Goal: Task Accomplishment & Management: Manage account settings

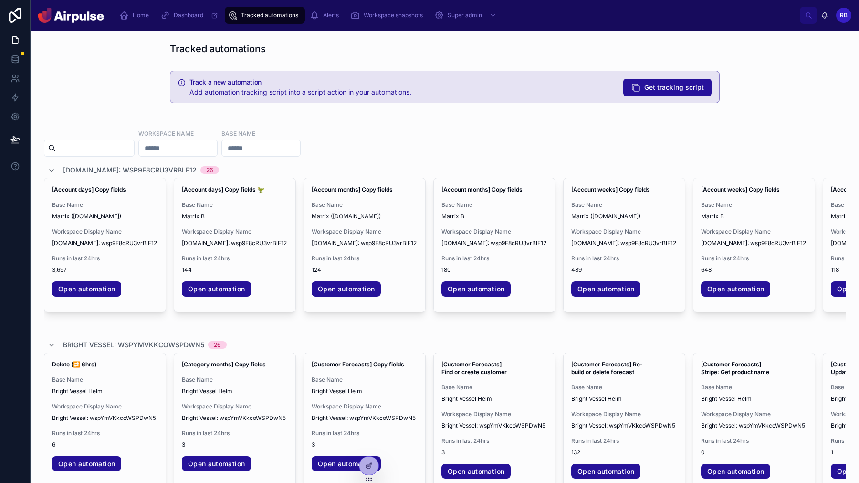
click at [128, 24] on div "Home Dashboard Tracked automations Alerts Workspace snapshots Super admin" at bounding box center [456, 15] width 688 height 21
click at [117, 7] on link "Home" at bounding box center [135, 15] width 39 height 17
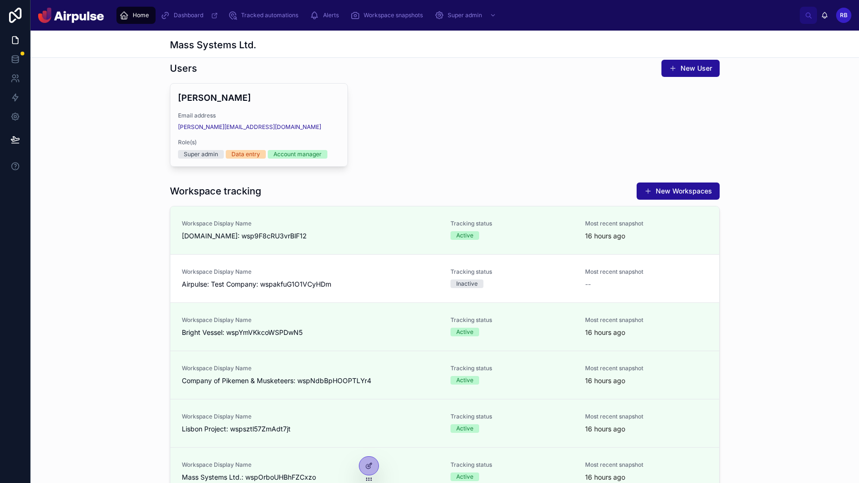
scroll to position [177, 0]
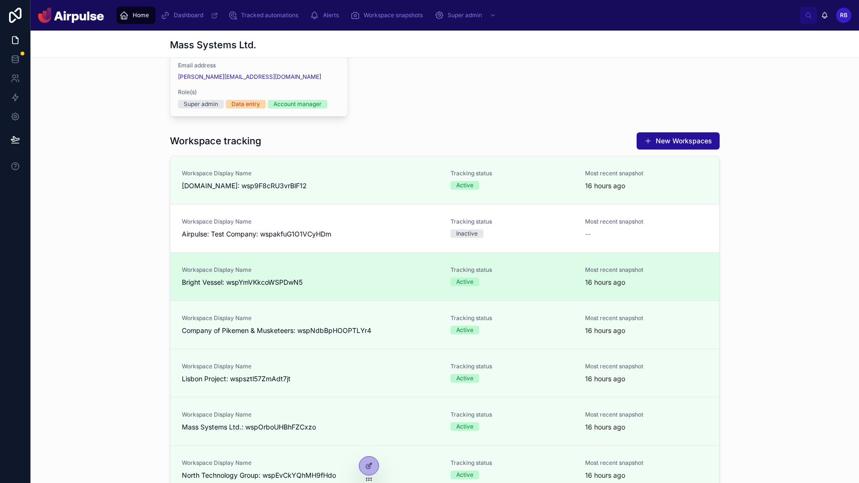
click at [382, 288] on link "Workspace Display Name Bright Vessel: wspYmVKkcoWSPDwN5 Tracking status Active …" at bounding box center [444, 276] width 549 height 48
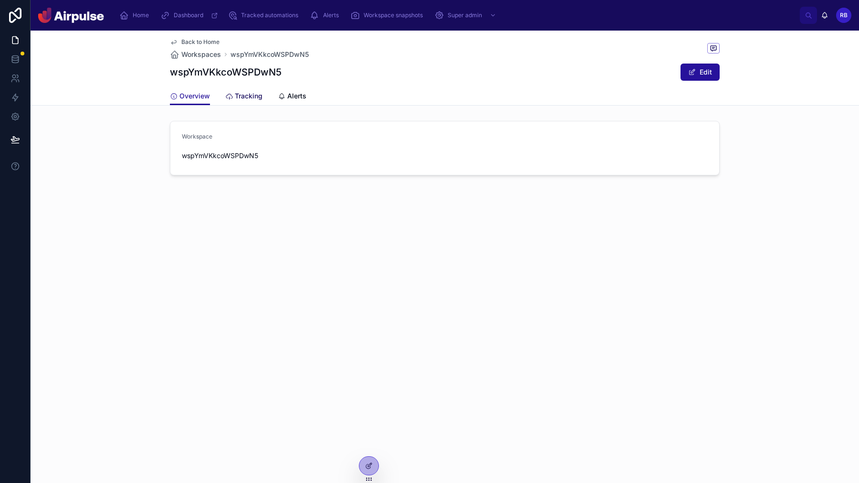
click at [257, 101] on link "Tracking" at bounding box center [243, 96] width 37 height 19
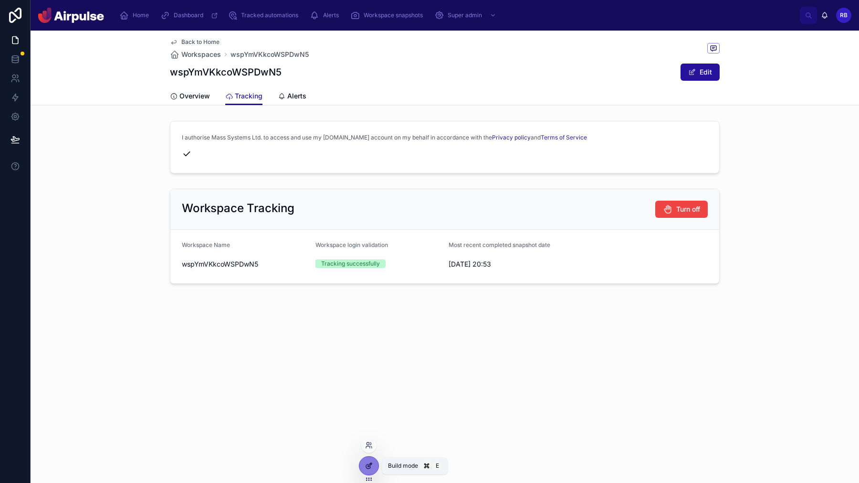
click at [368, 472] on div at bounding box center [369, 465] width 19 height 18
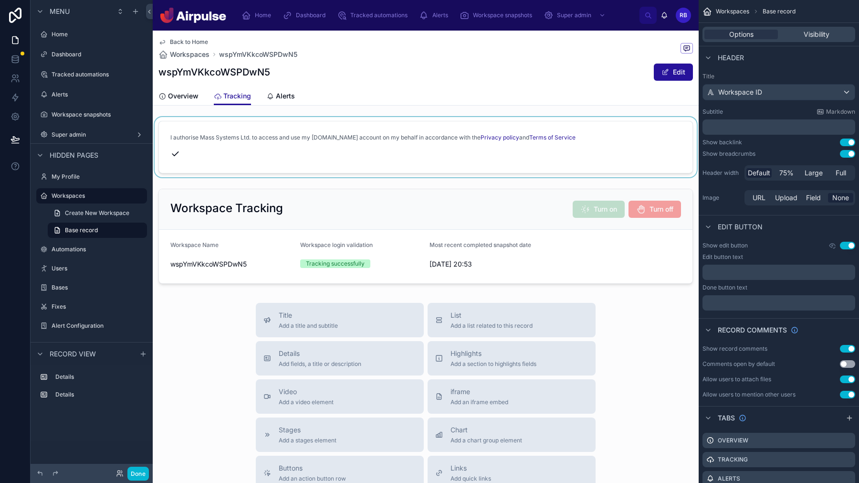
click at [509, 152] on div at bounding box center [426, 147] width 546 height 60
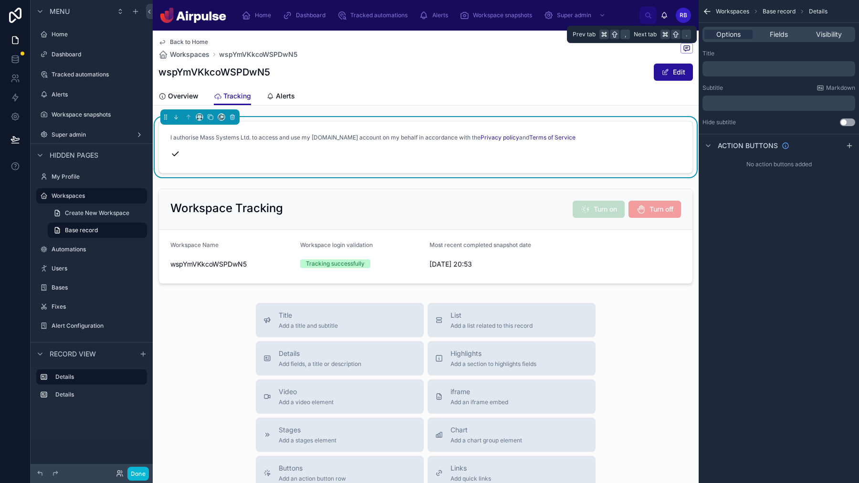
click at [782, 44] on div "Options Fields Visibility" at bounding box center [779, 34] width 160 height 23
click at [782, 36] on span "Fields" at bounding box center [779, 35] width 18 height 10
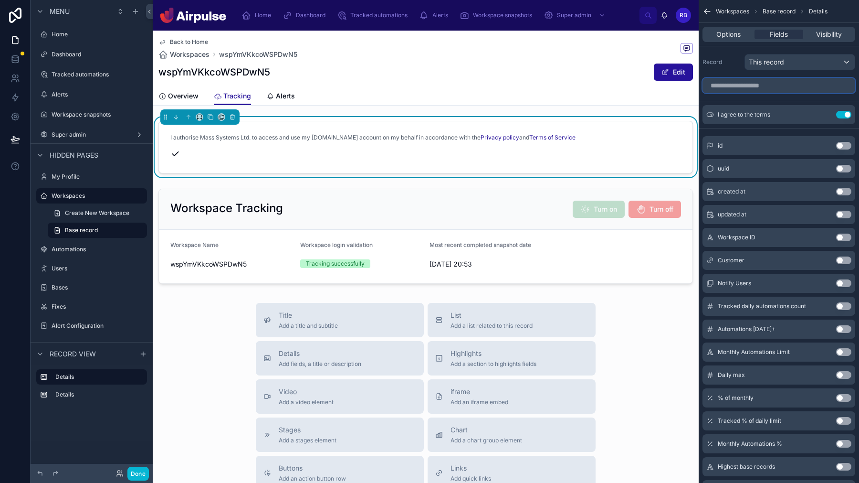
click at [780, 84] on input "scrollable content" at bounding box center [779, 85] width 153 height 15
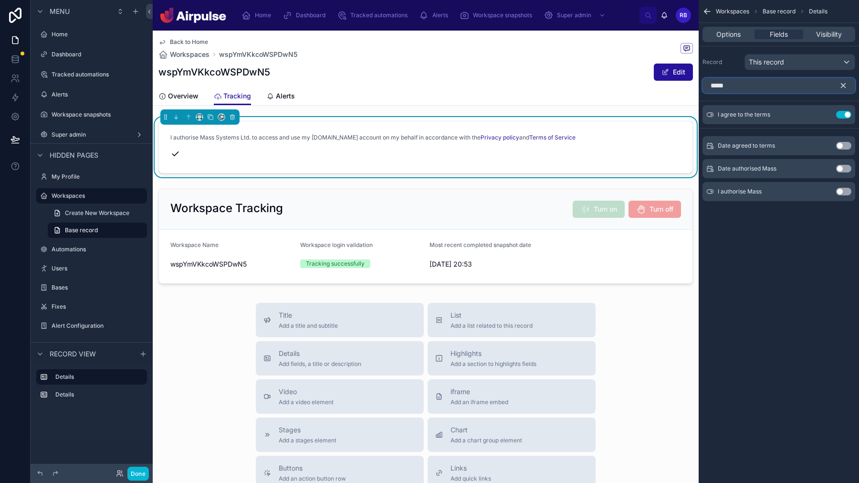
type input "*****"
click at [445, 138] on span "I authorise Mass Systems Ltd. to access and use my Airtable.com account on my b…" at bounding box center [372, 138] width 405 height 8
click at [844, 85] on icon "scrollable content" at bounding box center [844, 86] width 4 height 4
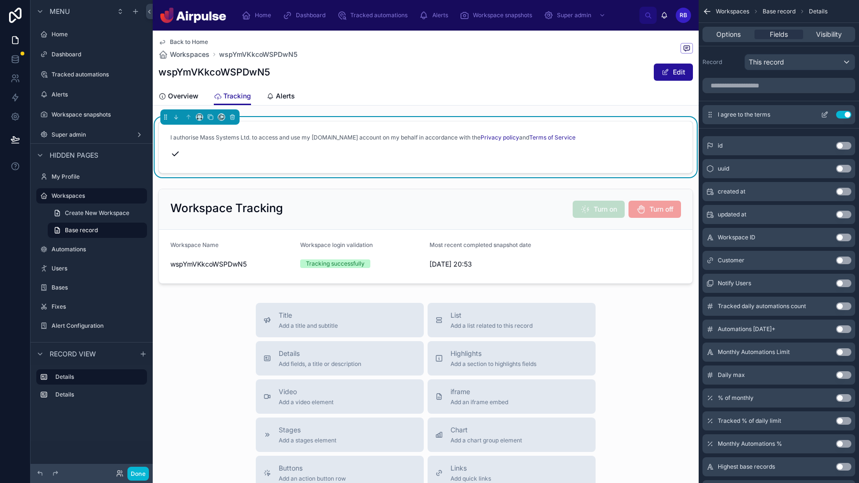
click at [823, 116] on icon "scrollable content" at bounding box center [825, 115] width 8 height 8
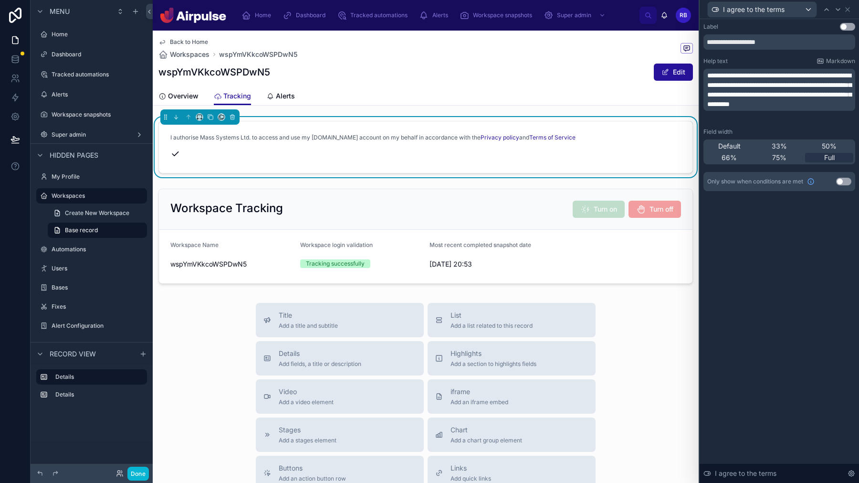
click at [813, 298] on div "**********" at bounding box center [779, 251] width 159 height 464
click at [848, 11] on icon at bounding box center [848, 10] width 8 height 8
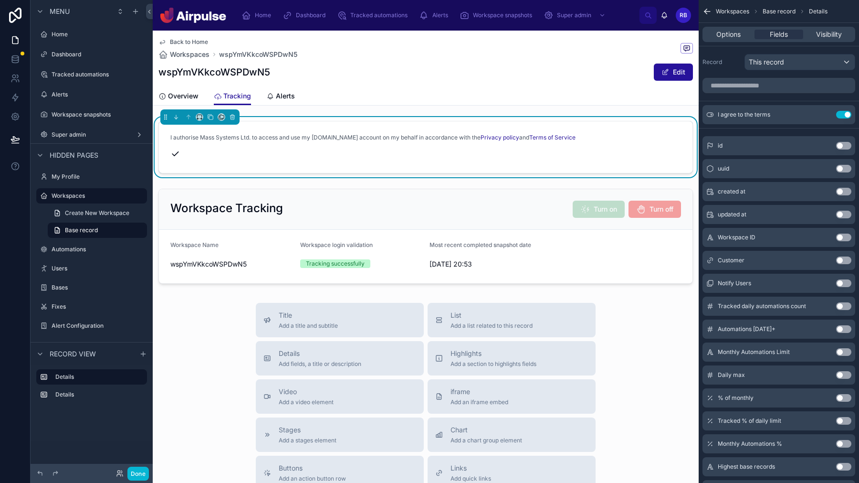
click at [505, 133] on div "I authorise Mass Systems Ltd. to access and use my Airtable.com account on my b…" at bounding box center [425, 138] width 511 height 10
click at [234, 117] on icon at bounding box center [233, 118] width 4 height 4
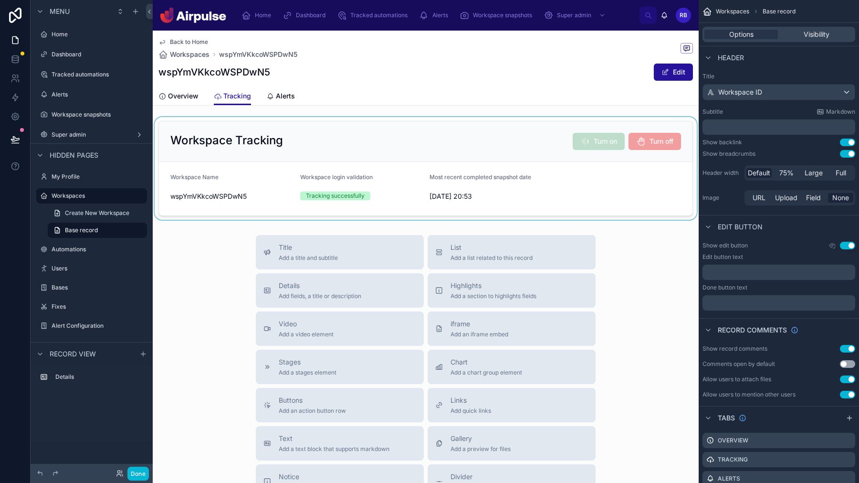
click at [424, 153] on div at bounding box center [426, 168] width 546 height 103
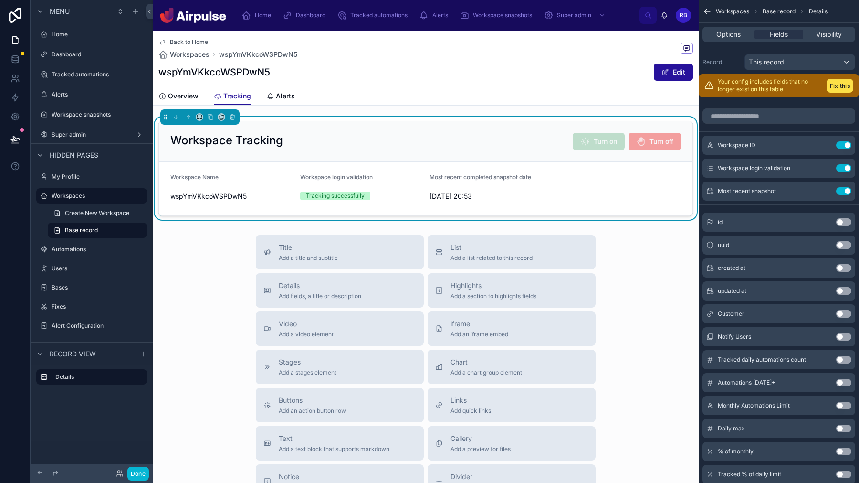
click at [494, 97] on div "Overview Tracking Alerts" at bounding box center [426, 96] width 535 height 18
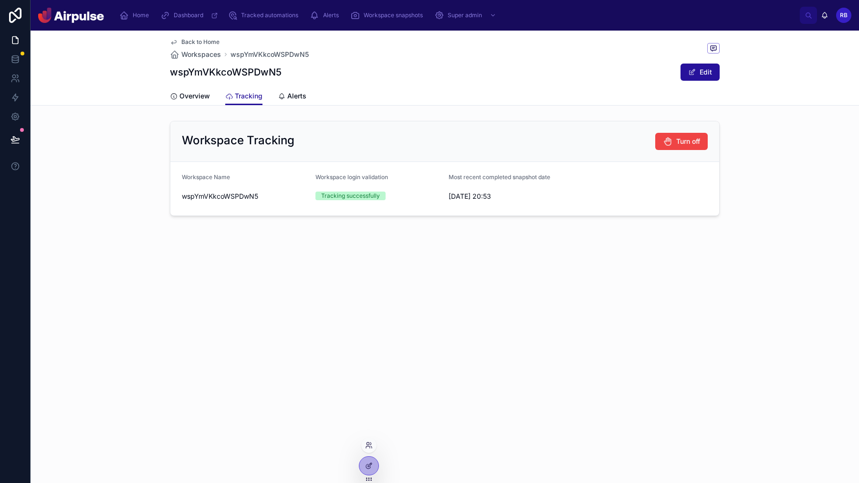
click at [367, 479] on icon at bounding box center [367, 479] width 0 height 0
click at [370, 468] on icon at bounding box center [368, 466] width 4 height 4
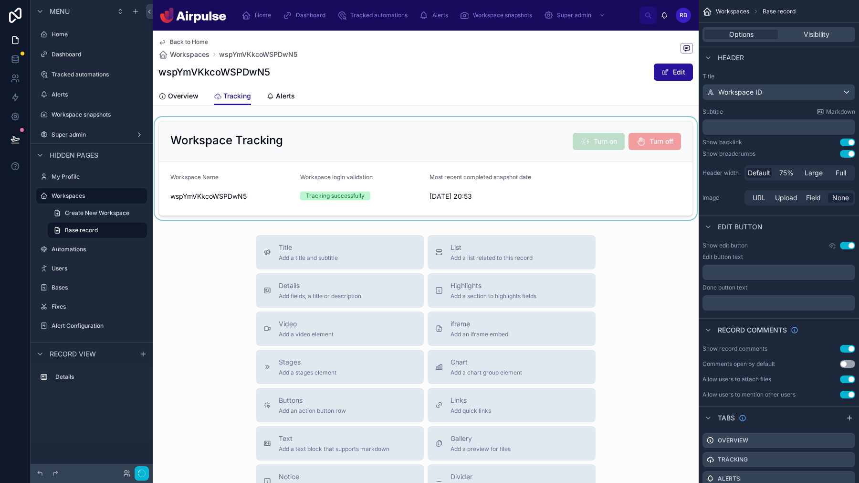
click at [548, 143] on div at bounding box center [426, 168] width 546 height 103
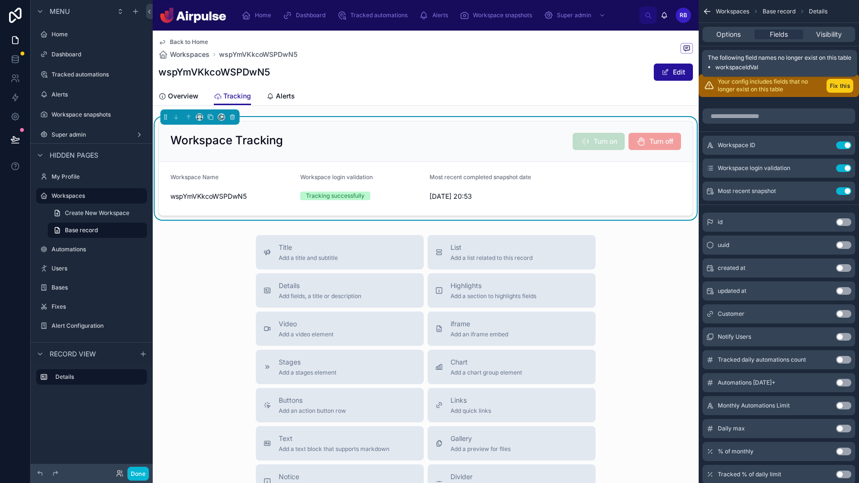
click at [835, 88] on button "Fix this" at bounding box center [840, 86] width 27 height 14
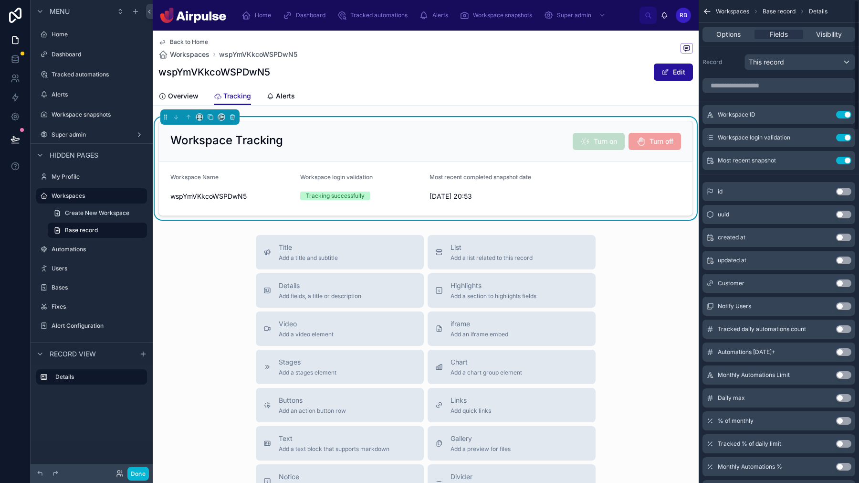
click at [734, 39] on div "Options Fields Visibility" at bounding box center [779, 34] width 153 height 15
click at [734, 37] on span "Options" at bounding box center [729, 35] width 24 height 10
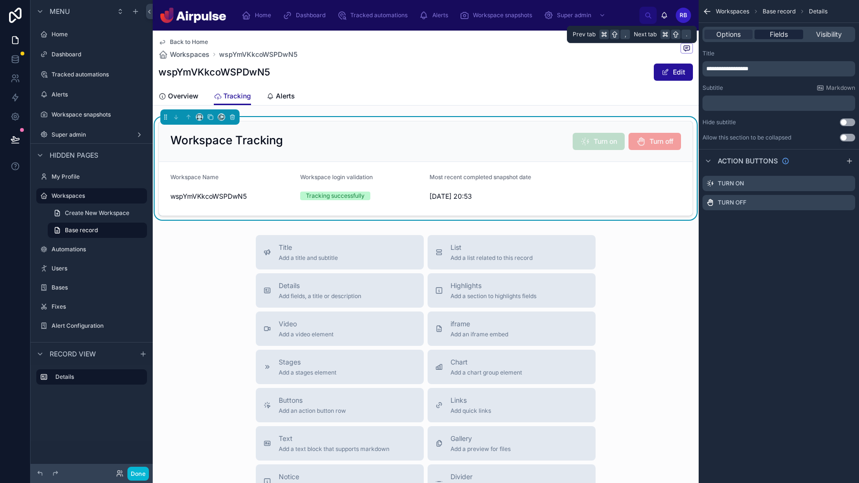
click at [773, 36] on span "Fields" at bounding box center [779, 35] width 18 height 10
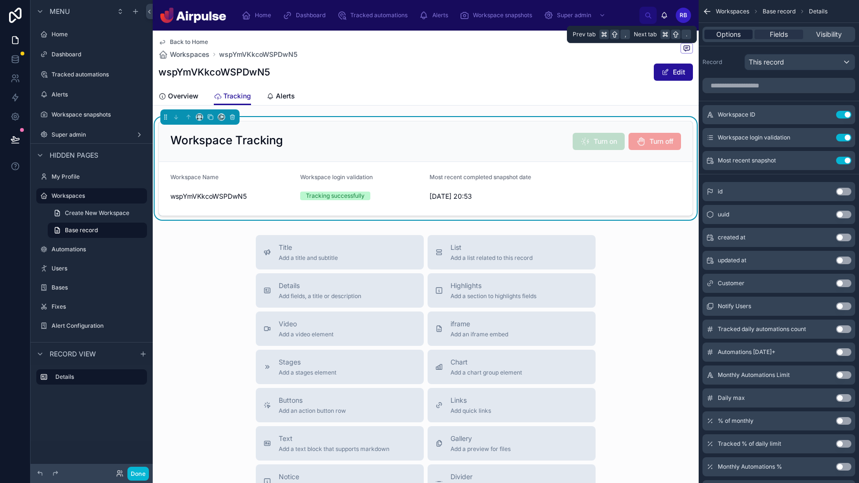
click at [720, 35] on span "Options" at bounding box center [729, 35] width 24 height 10
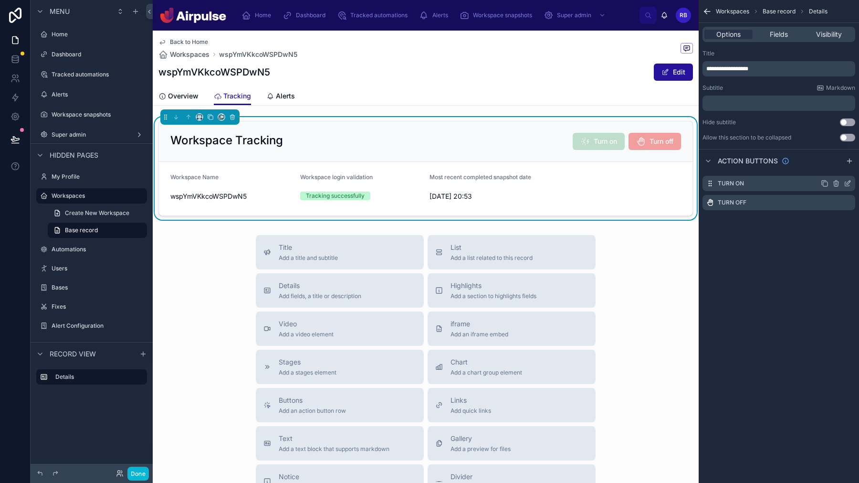
click at [850, 182] on icon "scrollable content" at bounding box center [848, 184] width 8 height 8
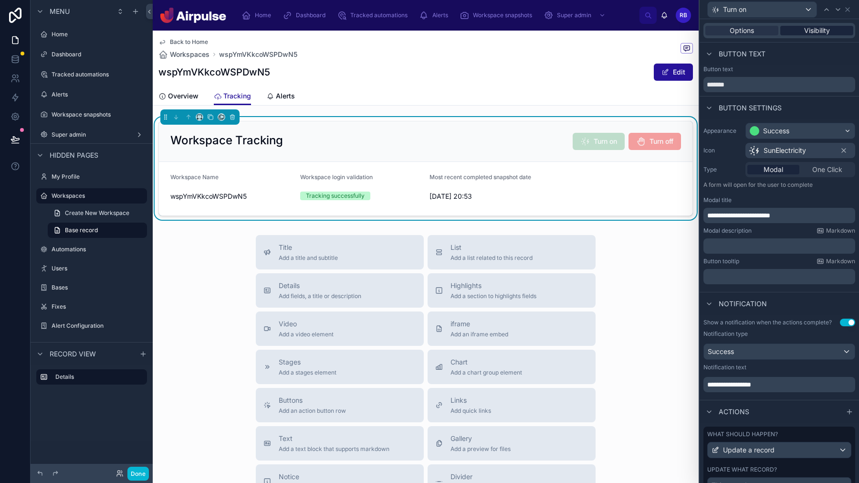
click at [820, 32] on span "Visibility" at bounding box center [818, 31] width 26 height 10
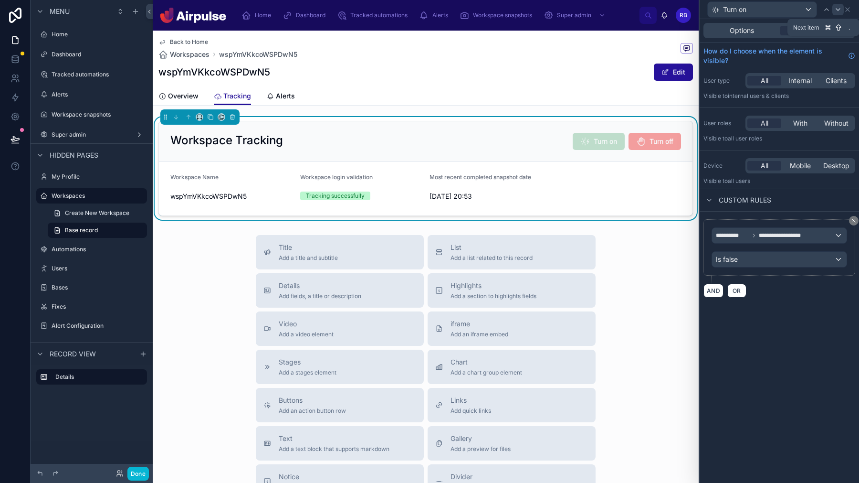
click at [839, 11] on icon at bounding box center [839, 10] width 8 height 8
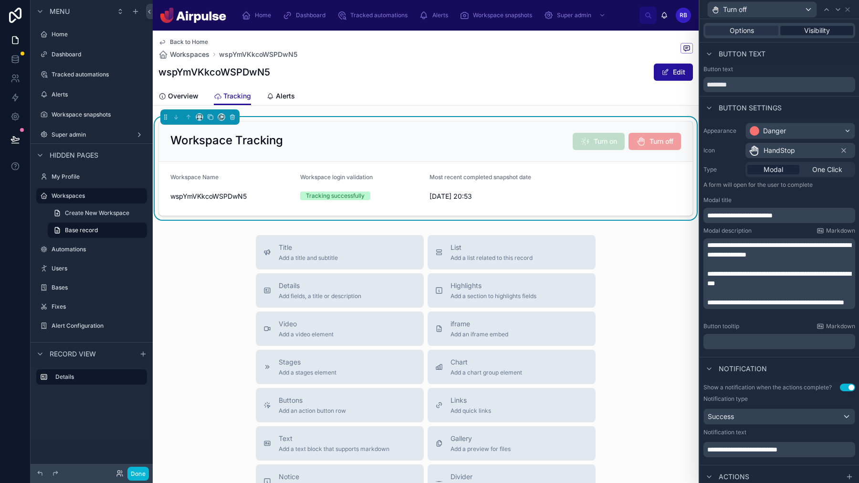
click at [814, 32] on span "Visibility" at bounding box center [818, 31] width 26 height 10
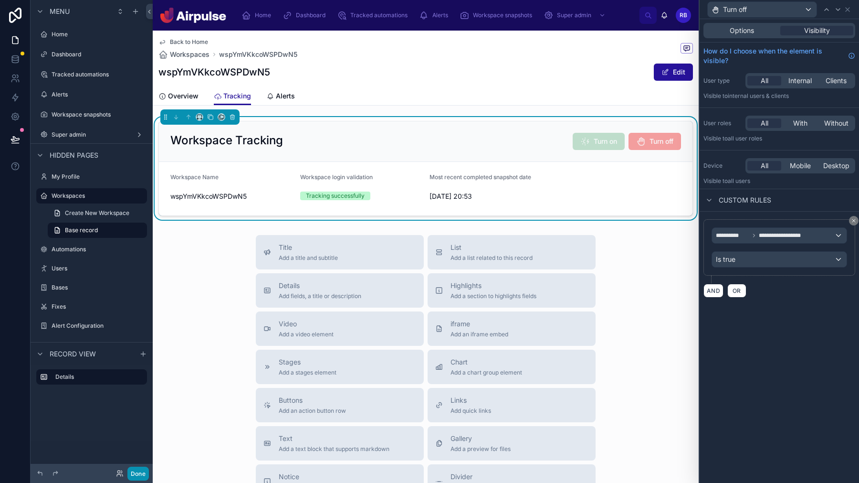
click at [140, 474] on button "Done" at bounding box center [137, 473] width 21 height 14
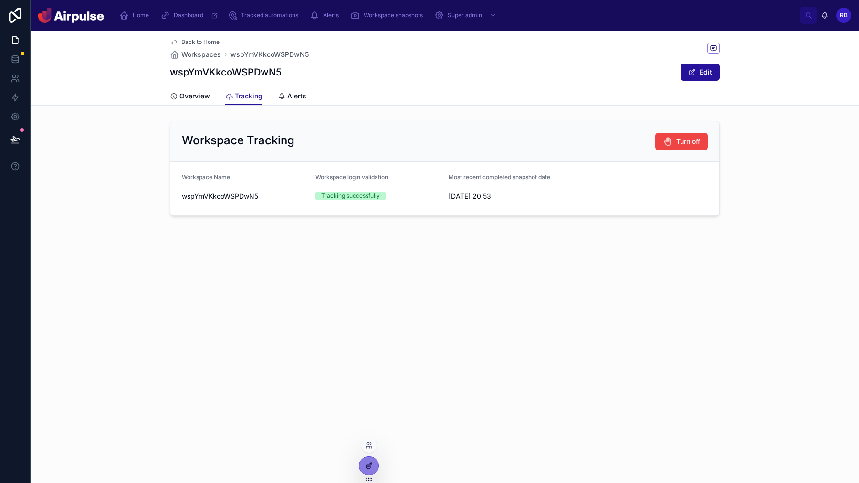
click at [363, 464] on div at bounding box center [369, 465] width 19 height 18
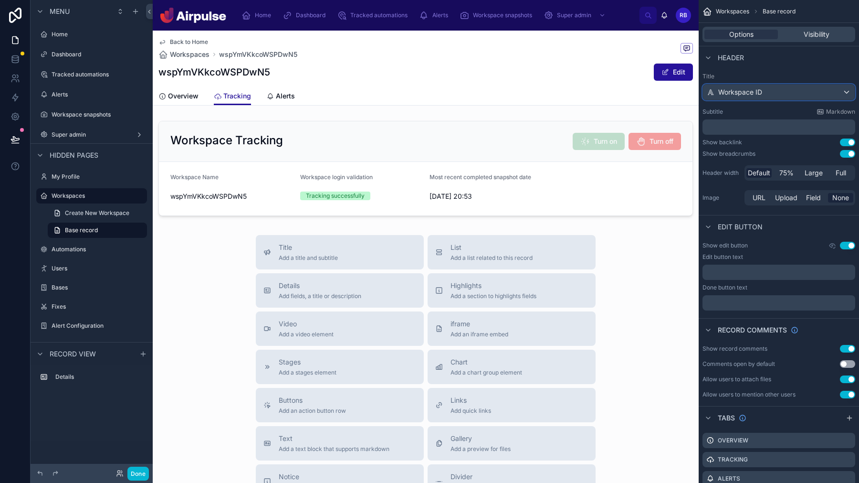
click at [773, 87] on div "Workspace ID" at bounding box center [779, 92] width 152 height 15
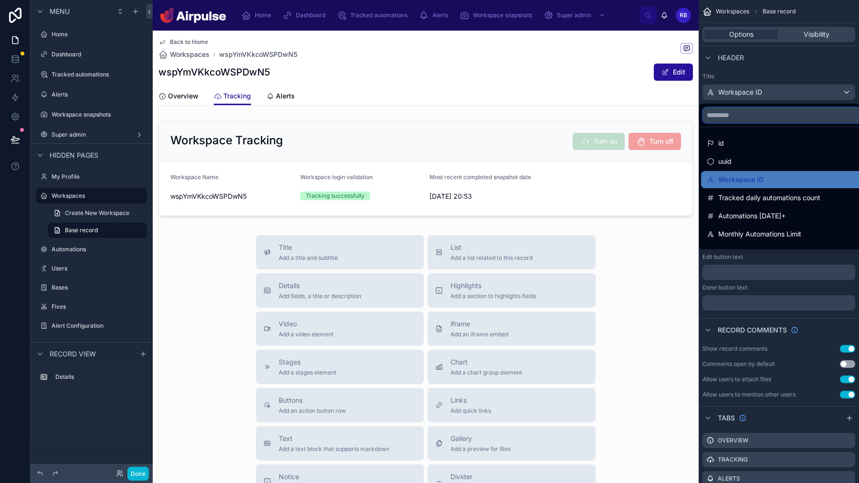
click at [755, 113] on input "scrollable content" at bounding box center [783, 114] width 161 height 15
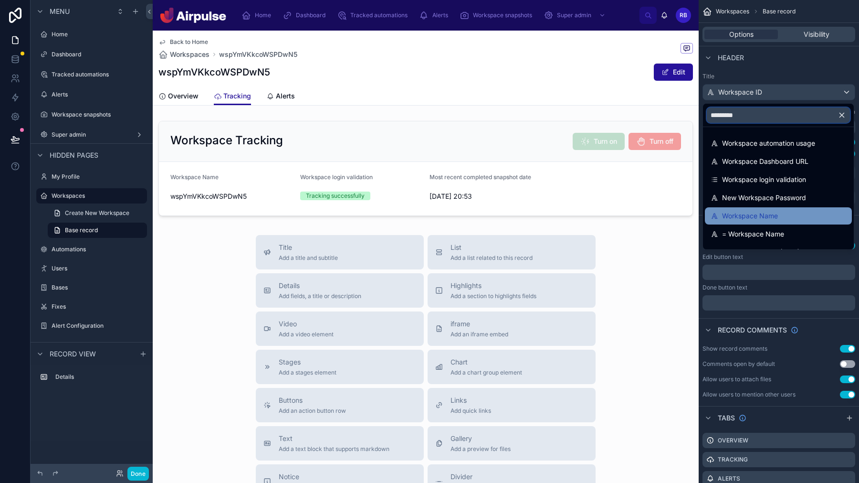
type input "*********"
click at [780, 216] on div "Workspace Name" at bounding box center [779, 215] width 136 height 11
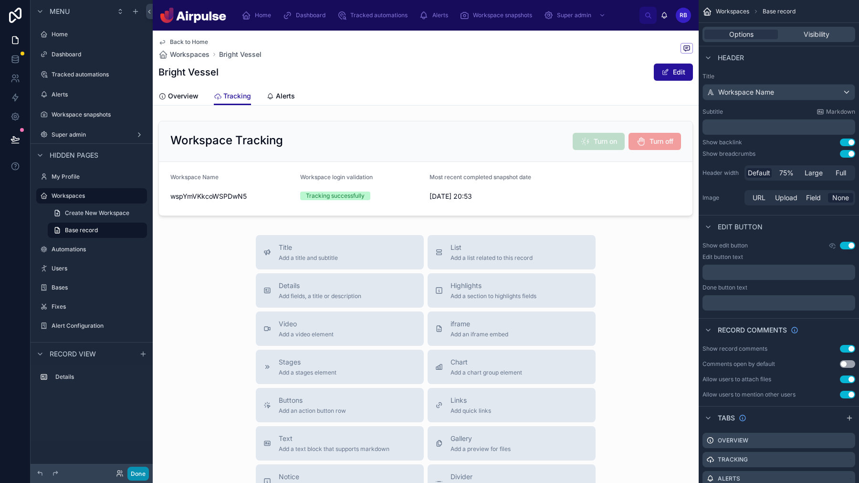
click at [139, 476] on button "Done" at bounding box center [137, 473] width 21 height 14
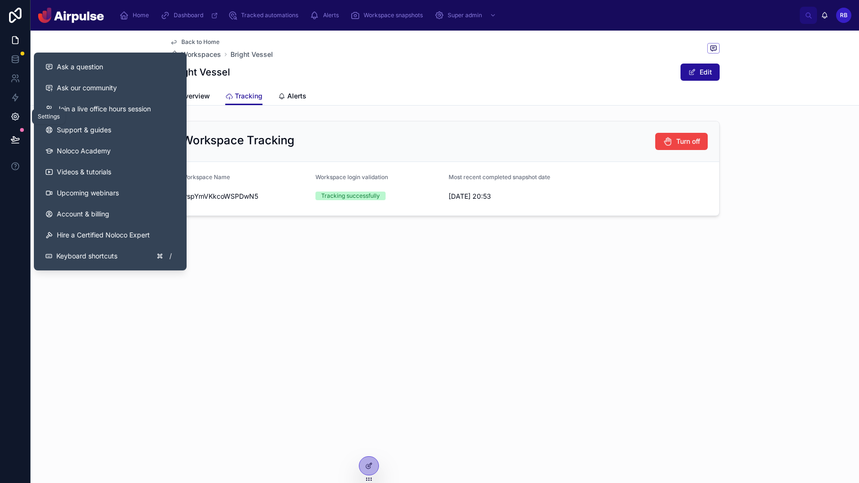
click at [22, 108] on link at bounding box center [15, 116] width 30 height 19
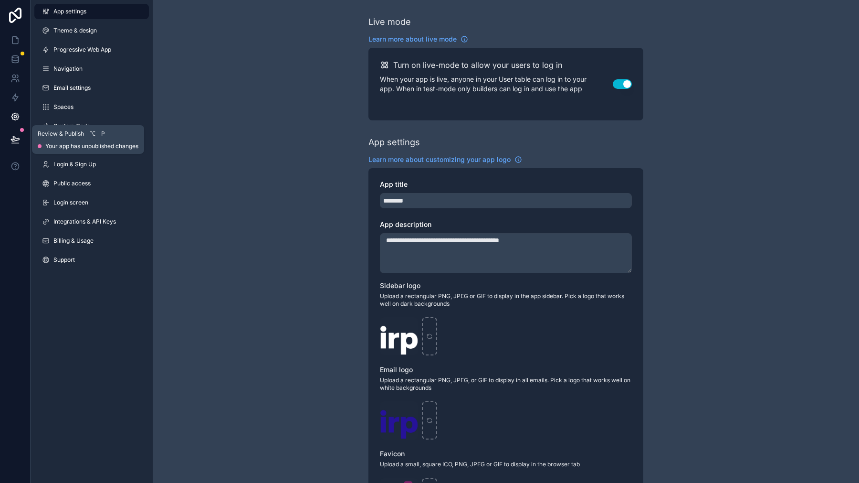
click at [15, 138] on icon at bounding box center [15, 139] width 8 height 5
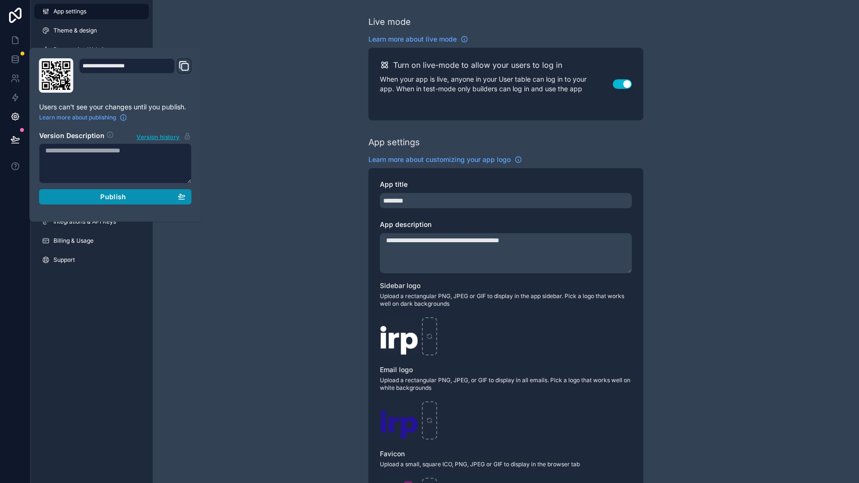
click at [101, 194] on span "Publish" at bounding box center [113, 196] width 26 height 9
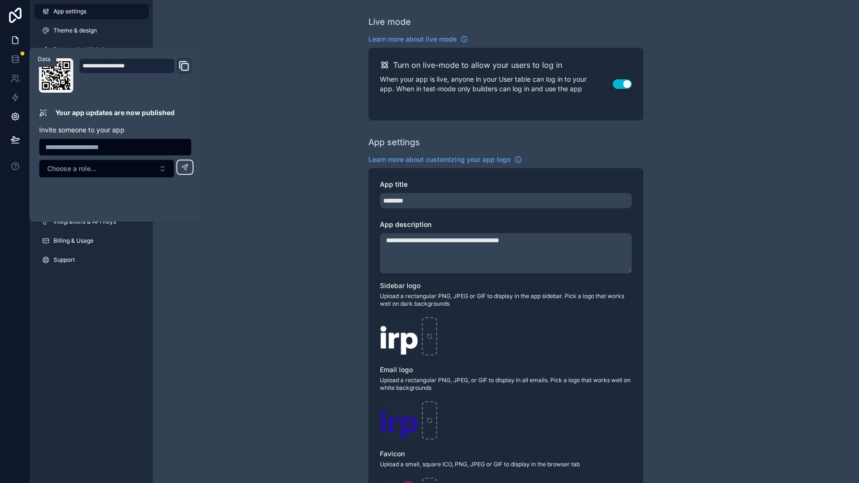
click at [15, 41] on icon at bounding box center [16, 40] width 10 height 10
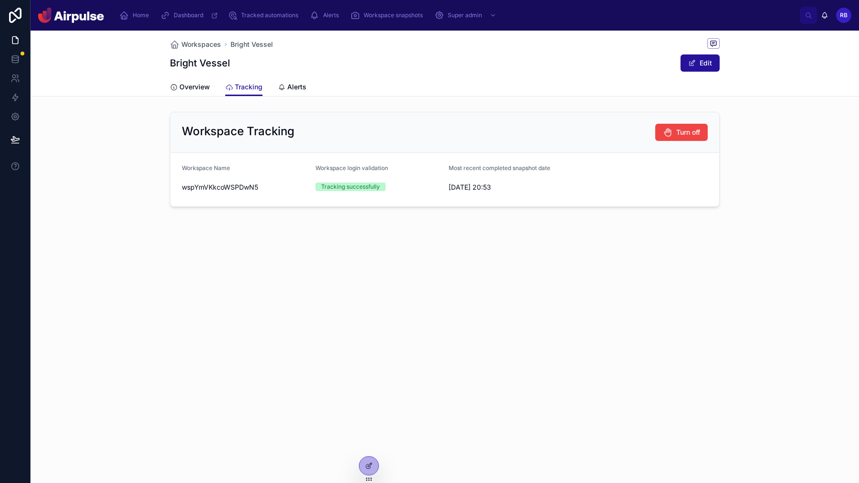
click at [594, 298] on div "Workspaces Bright Vessel Bright Vessel Edit Tracking Overview Tracking Alerts W…" at bounding box center [445, 257] width 829 height 452
click at [706, 59] on button "Edit" at bounding box center [700, 62] width 39 height 17
click at [705, 64] on button "Done" at bounding box center [698, 62] width 44 height 17
click at [375, 468] on div at bounding box center [369, 465] width 19 height 18
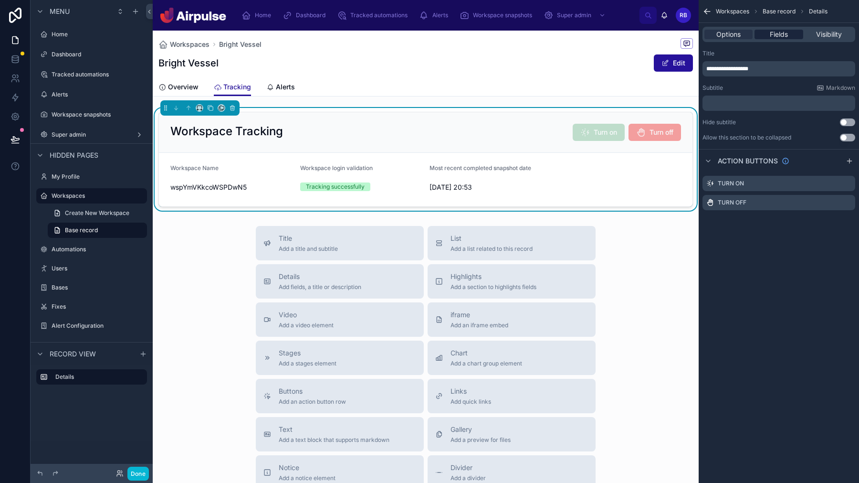
click at [786, 38] on span "Fields" at bounding box center [779, 35] width 18 height 10
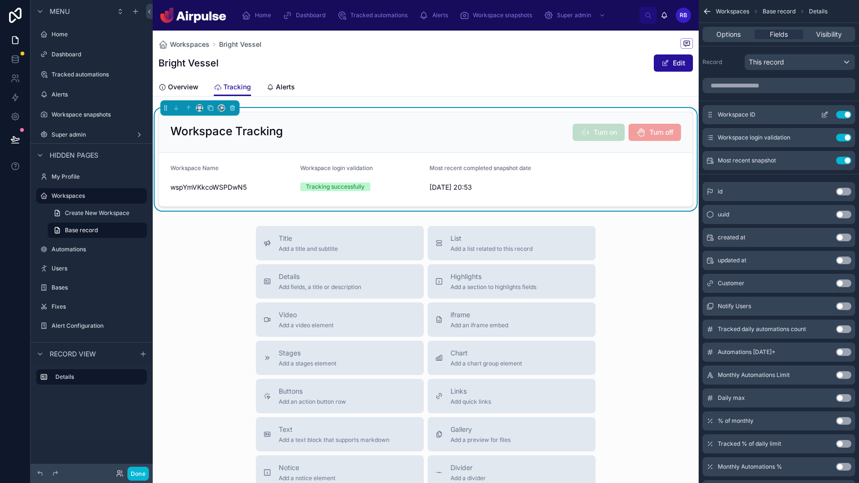
click at [843, 114] on button "Use setting" at bounding box center [844, 115] width 15 height 8
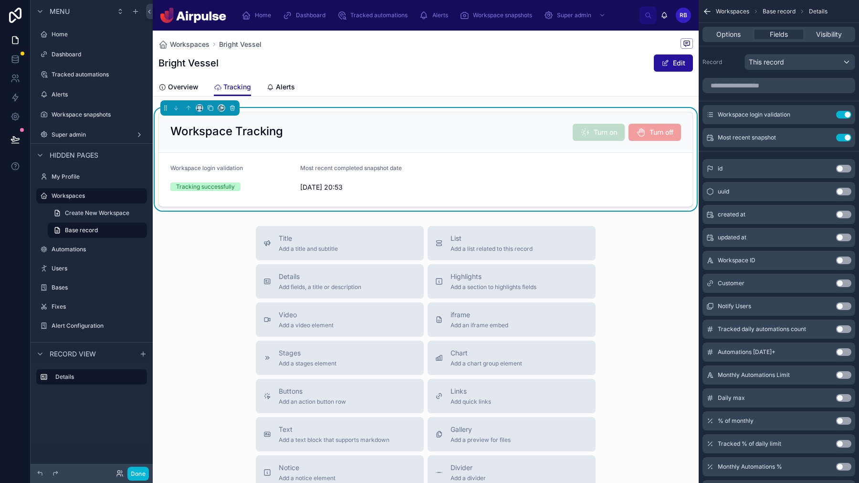
click at [598, 97] on div "Workspaces Bright Vessel Bright Vessel Edit Tracking Overview Tracking Alerts W…" at bounding box center [426, 337] width 546 height 612
click at [307, 84] on div "Overview Tracking Alerts" at bounding box center [426, 87] width 535 height 18
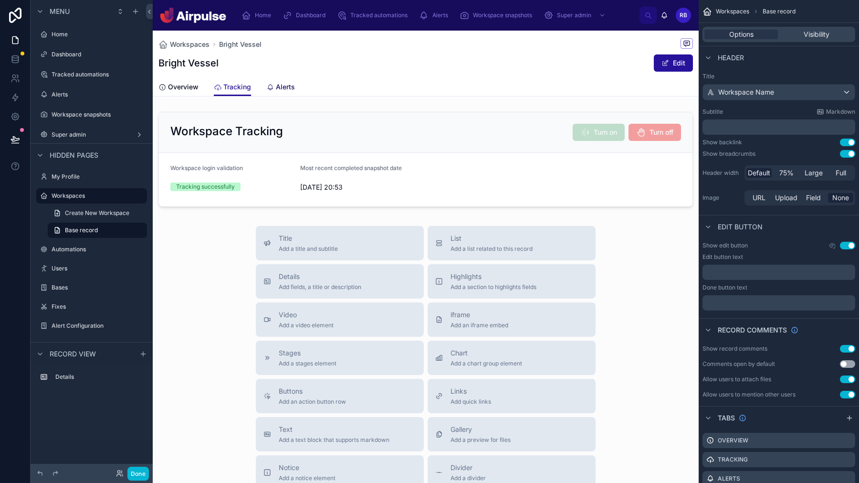
click at [275, 90] on div "Alerts" at bounding box center [280, 87] width 29 height 10
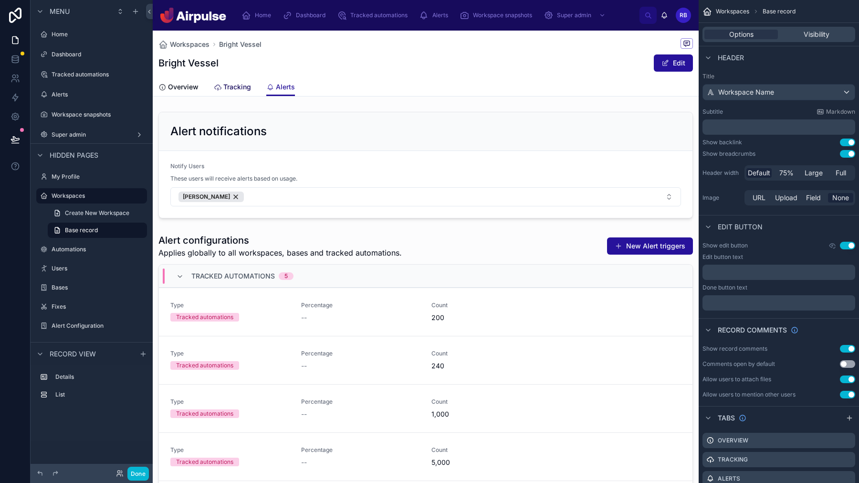
click at [237, 91] on span "Tracking" at bounding box center [237, 87] width 28 height 10
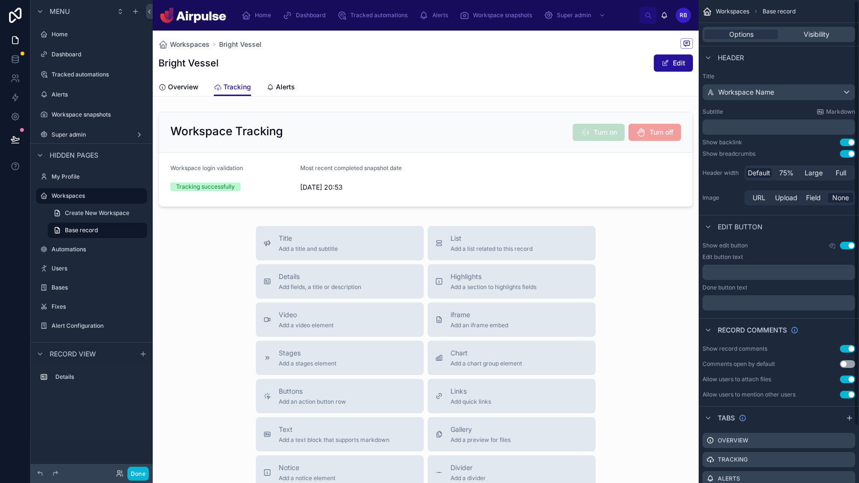
click at [846, 242] on button "Use setting" at bounding box center [847, 246] width 15 height 8
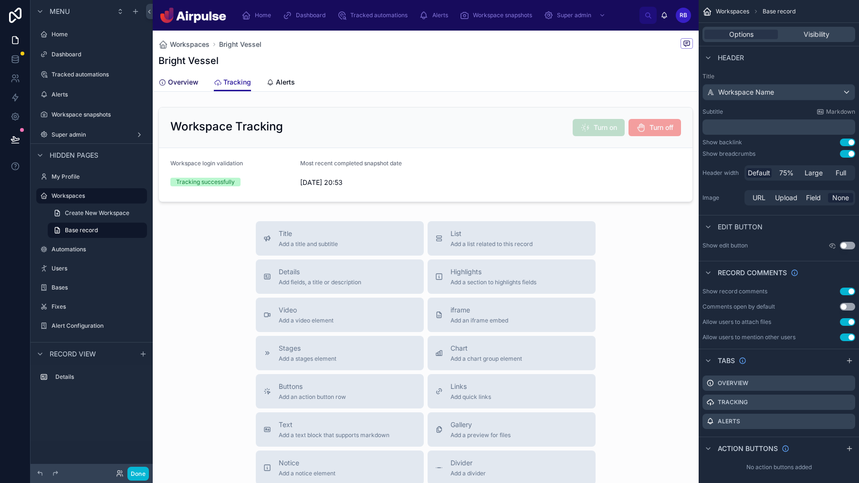
click at [189, 86] on span "Overview" at bounding box center [183, 82] width 31 height 10
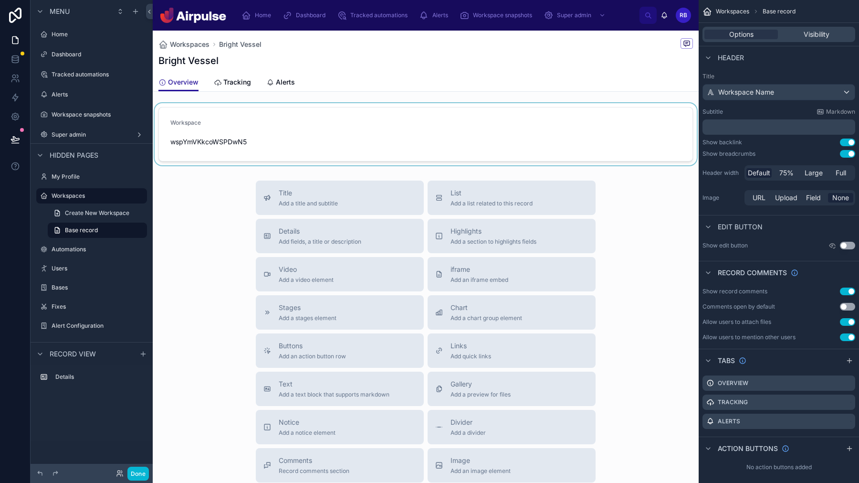
click at [249, 116] on div at bounding box center [426, 134] width 546 height 62
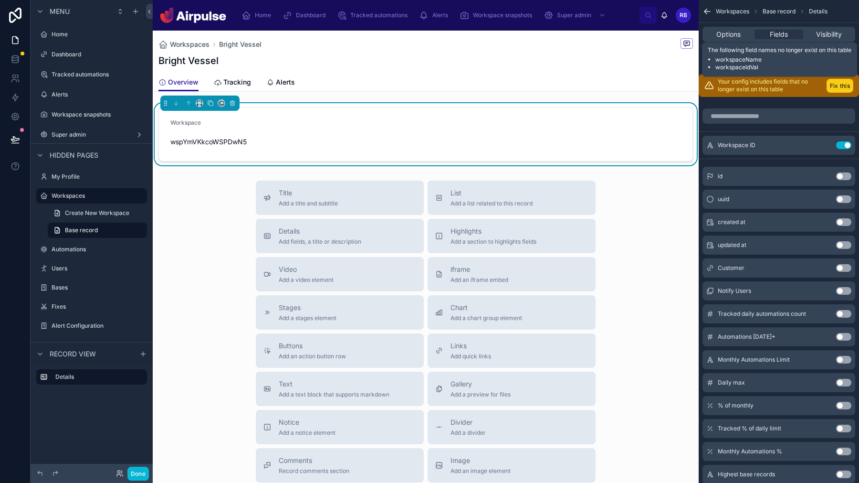
click at [842, 86] on button "Fix this" at bounding box center [840, 86] width 27 height 14
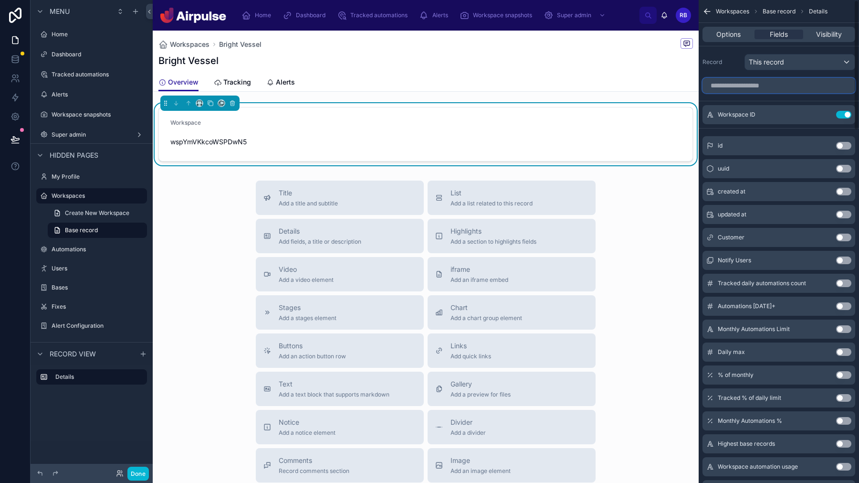
click at [798, 79] on input "scrollable content" at bounding box center [779, 85] width 153 height 15
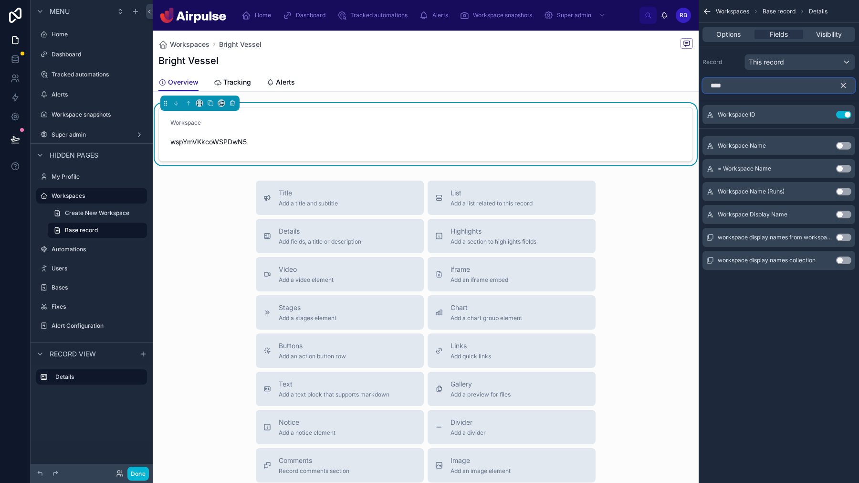
type input "****"
click at [839, 145] on button "Use setting" at bounding box center [844, 146] width 15 height 8
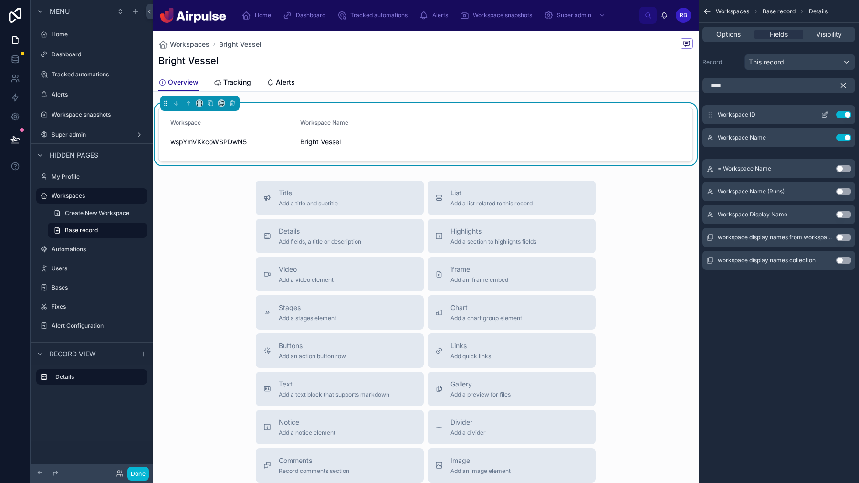
drag, startPoint x: 713, startPoint y: 136, endPoint x: 720, endPoint y: 108, distance: 28.5
click at [720, 108] on div "Workspace ID Use setting Workspace Name Use setting" at bounding box center [779, 126] width 160 height 42
drag, startPoint x: 711, startPoint y: 138, endPoint x: 709, endPoint y: 112, distance: 26.4
click at [709, 112] on div "Workspace ID Use setting Workspace Name Use setting" at bounding box center [779, 126] width 160 height 42
drag, startPoint x: 709, startPoint y: 143, endPoint x: 719, endPoint y: 111, distance: 33.7
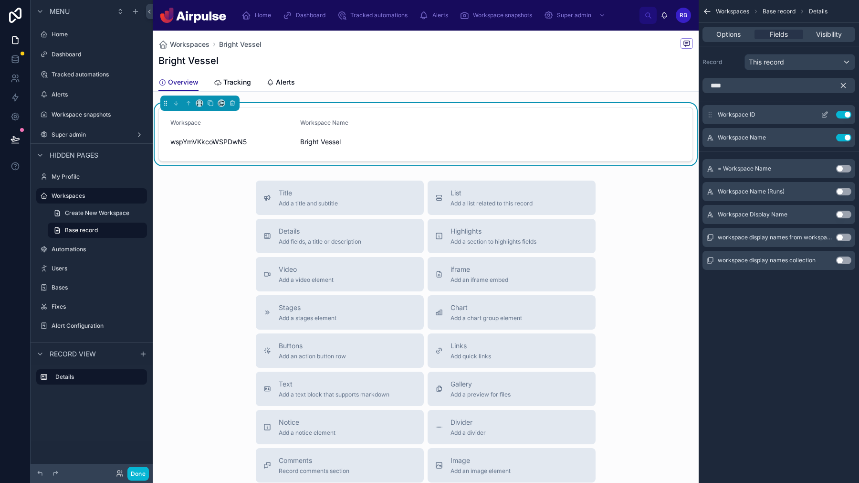
click at [719, 111] on div "Workspace ID Use setting Workspace Name Use setting" at bounding box center [779, 126] width 160 height 42
click at [844, 86] on icon "scrollable content" at bounding box center [843, 85] width 9 height 9
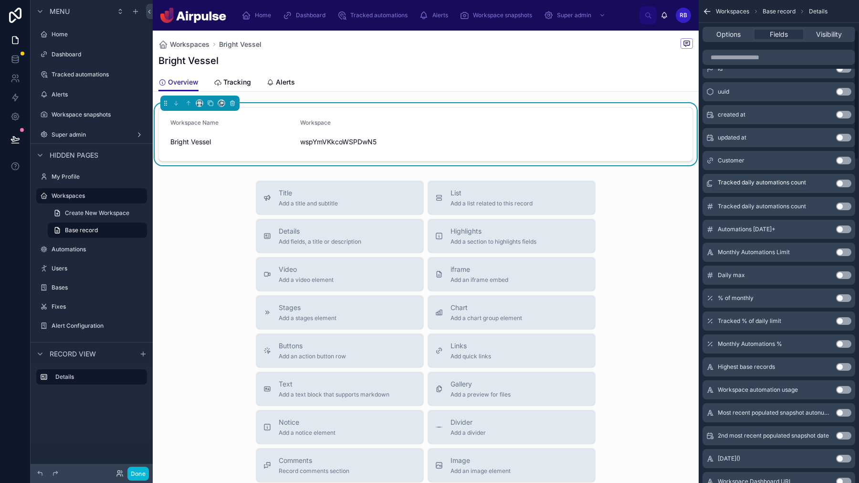
scroll to position [115, 0]
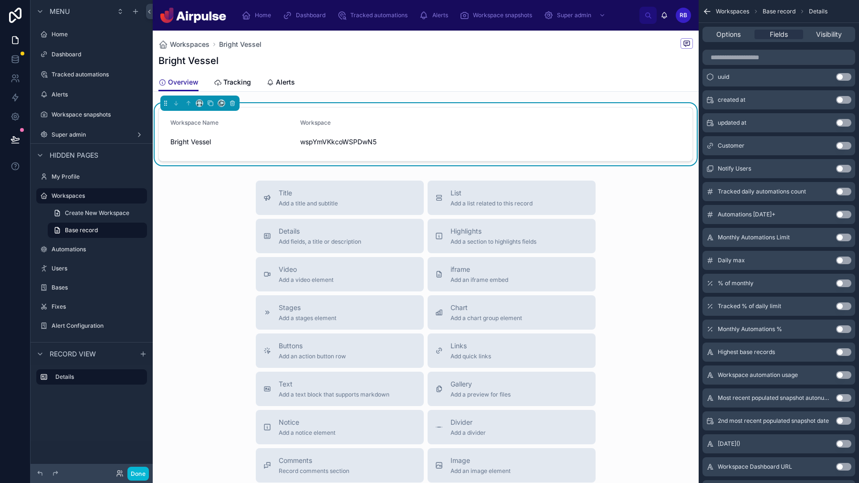
click at [839, 307] on button "Use setting" at bounding box center [844, 306] width 15 height 8
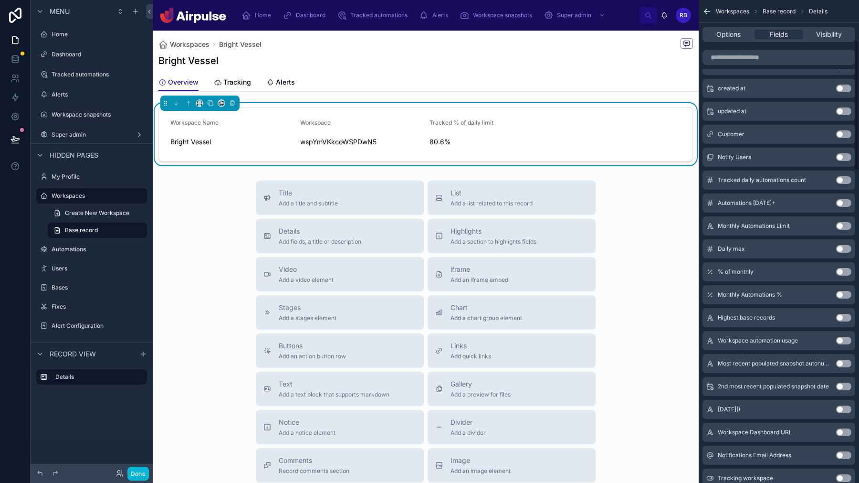
click at [845, 248] on button "Use setting" at bounding box center [844, 249] width 15 height 8
click at [844, 270] on button "Use setting" at bounding box center [844, 272] width 15 height 8
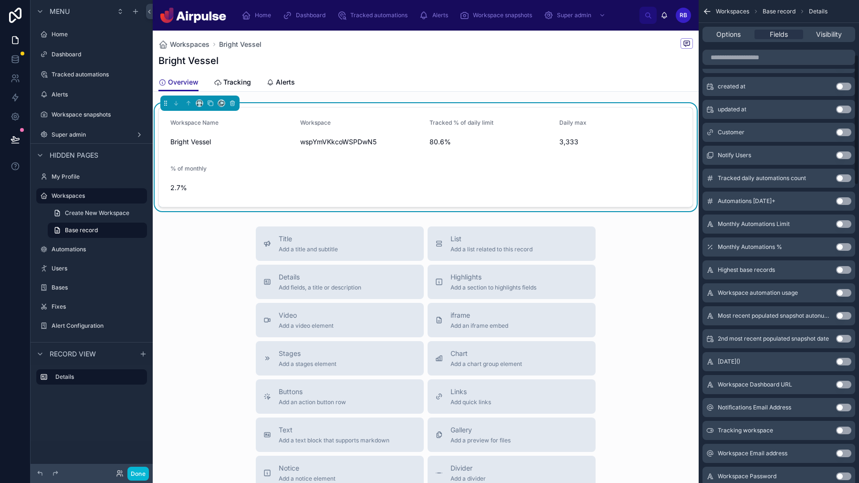
scroll to position [210, 0]
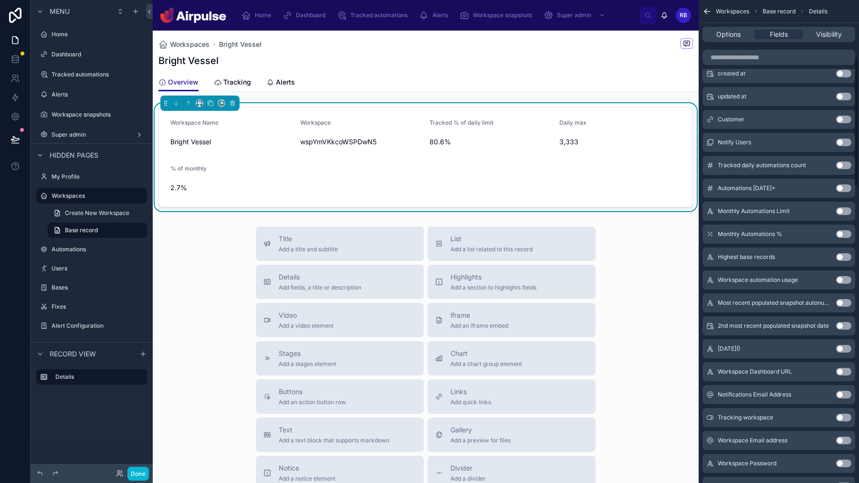
click at [847, 255] on button "Use setting" at bounding box center [844, 257] width 15 height 8
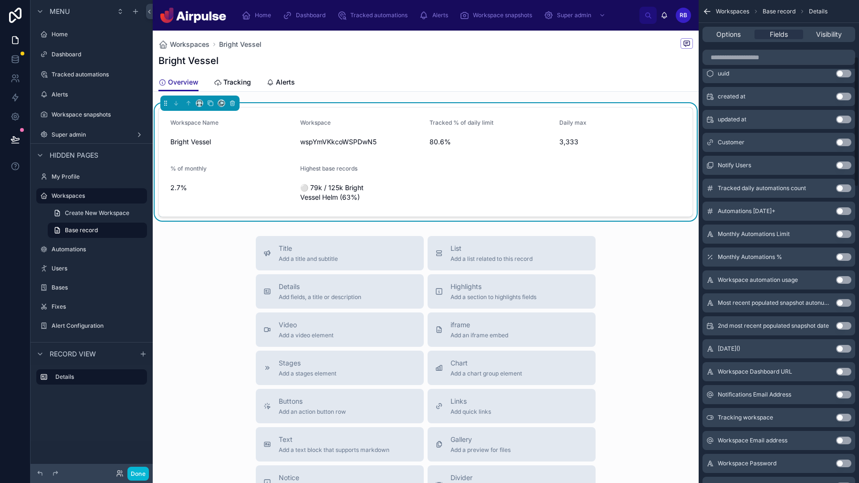
click at [845, 280] on button "Use setting" at bounding box center [844, 280] width 15 height 8
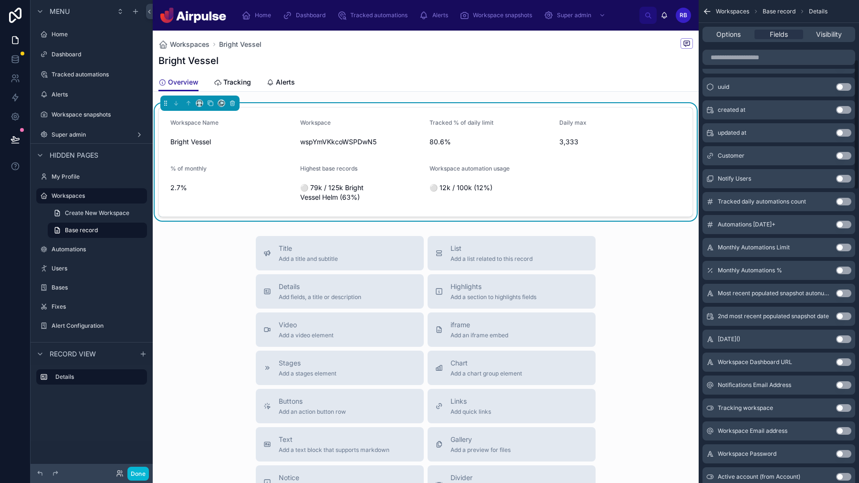
click at [846, 294] on button "Use setting" at bounding box center [844, 293] width 15 height 8
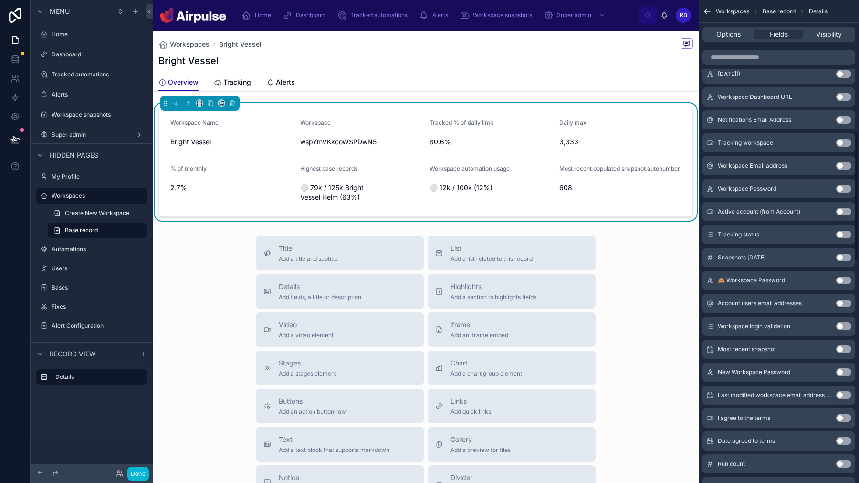
scroll to position [490, 0]
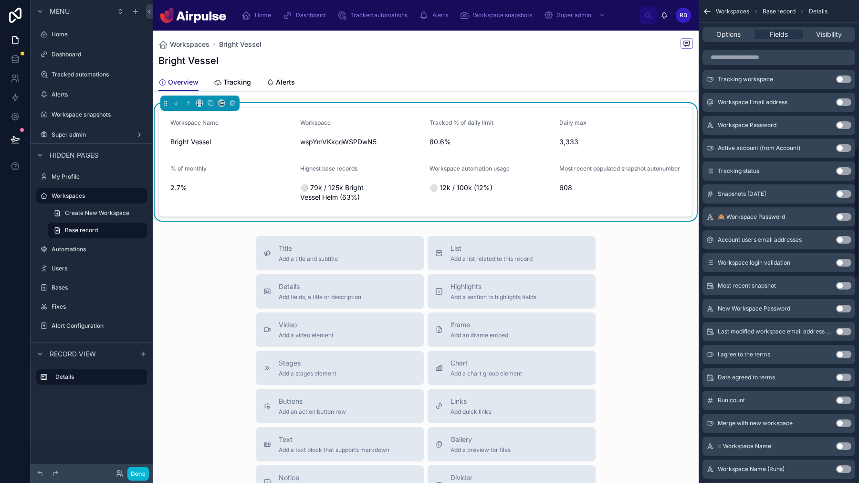
click at [843, 262] on button "Use setting" at bounding box center [844, 263] width 15 height 8
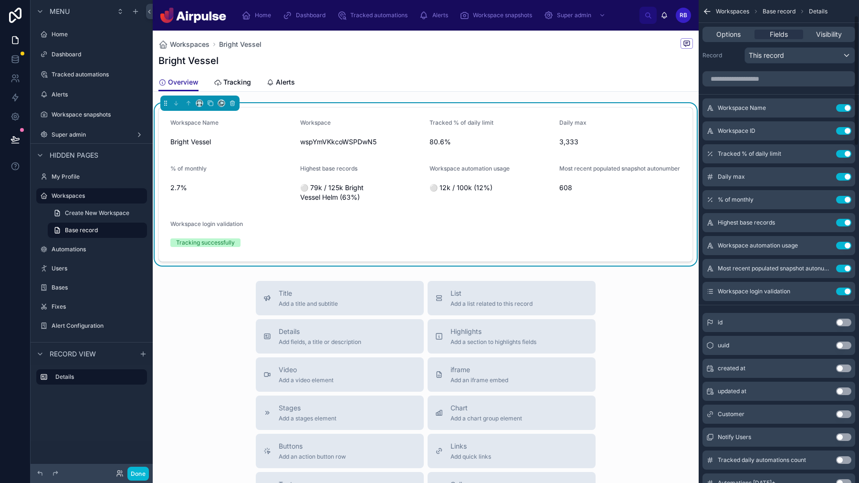
scroll to position [0, 0]
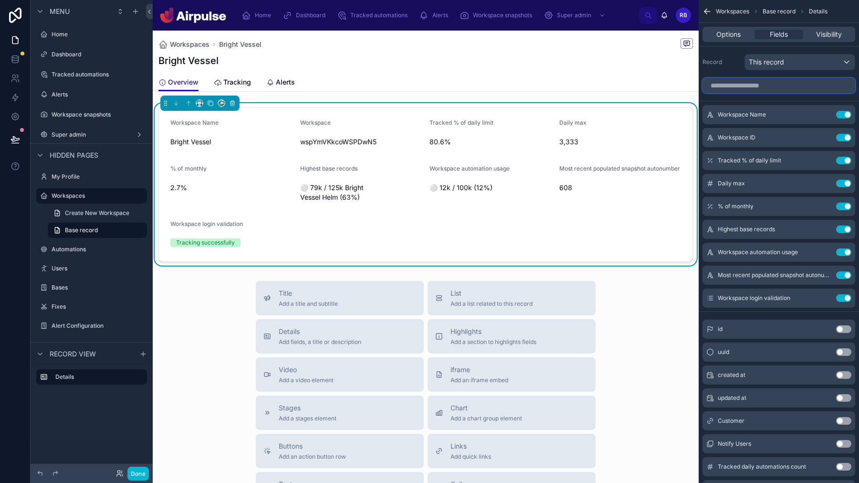
click at [779, 85] on input "scrollable content" at bounding box center [779, 85] width 153 height 15
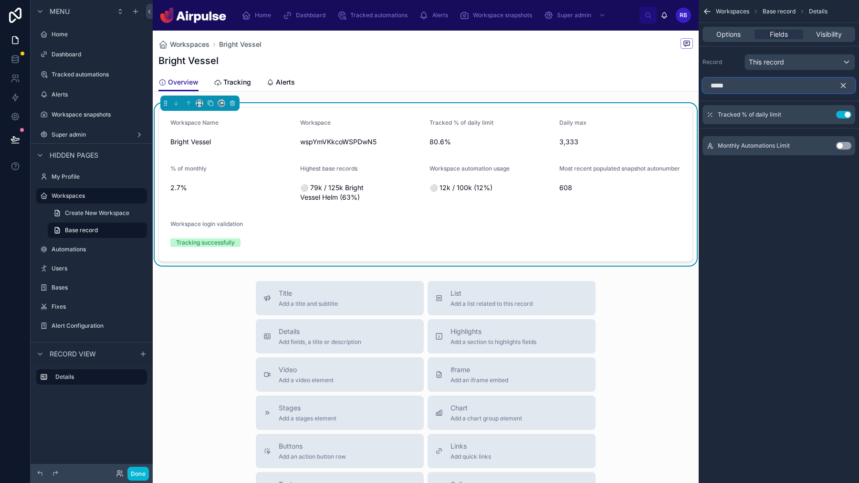
type input "*****"
click at [846, 147] on button "Use setting" at bounding box center [844, 146] width 15 height 8
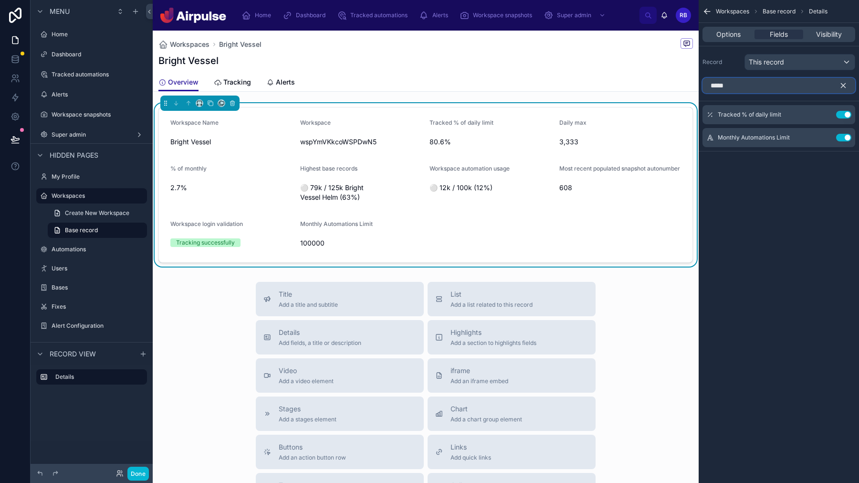
click at [787, 82] on input "*****" at bounding box center [779, 85] width 153 height 15
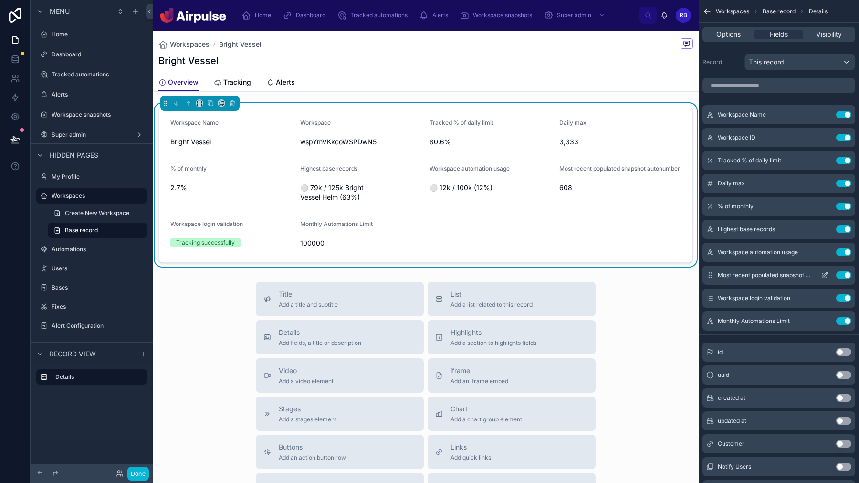
click at [841, 275] on button "Use setting" at bounding box center [844, 275] width 15 height 8
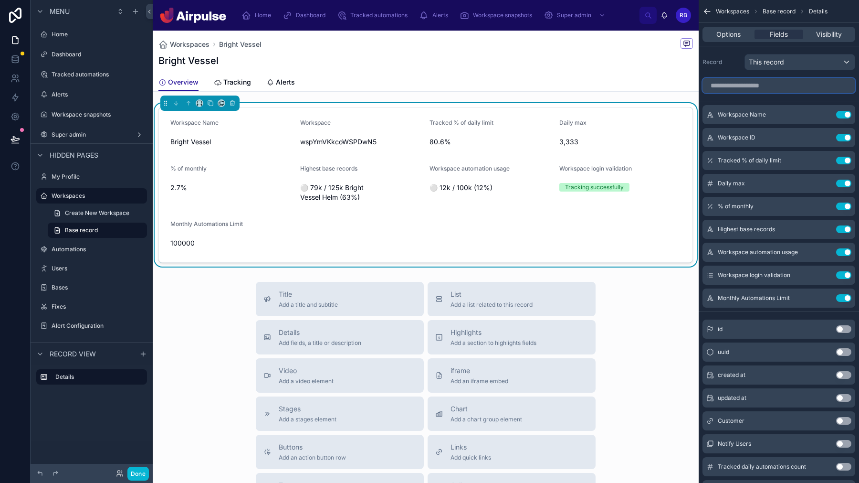
click at [762, 85] on input "scrollable content" at bounding box center [779, 85] width 153 height 15
type input "****"
click at [827, 204] on icon "scrollable content" at bounding box center [826, 204] width 1 height 1
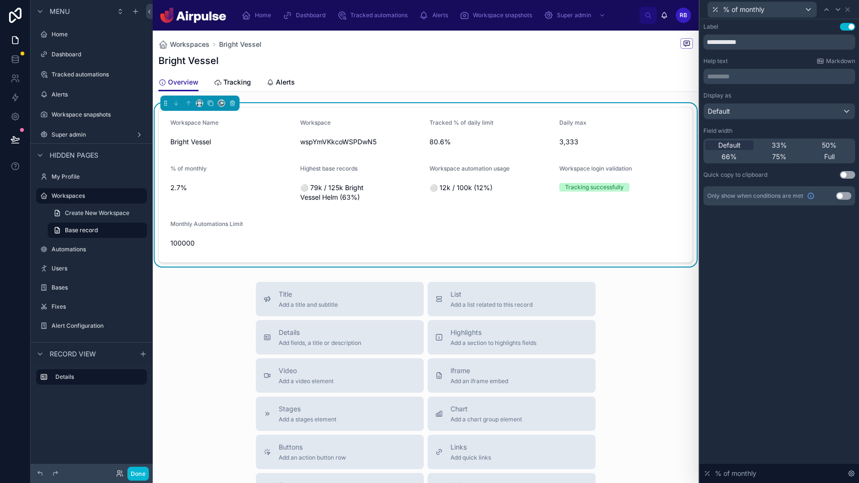
click at [854, 9] on div "% of monthly" at bounding box center [780, 9] width 152 height 19
click at [853, 9] on div "% of monthly" at bounding box center [780, 9] width 152 height 19
click at [848, 9] on icon at bounding box center [848, 10] width 4 height 4
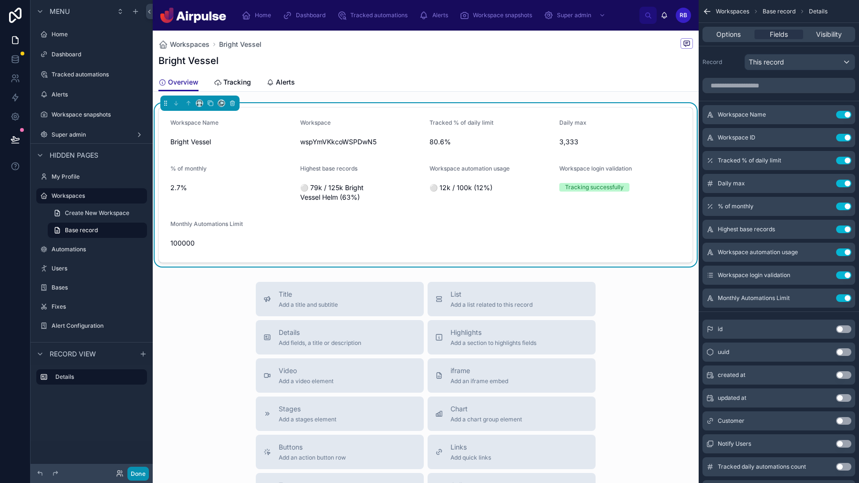
click at [134, 469] on button "Done" at bounding box center [137, 473] width 21 height 14
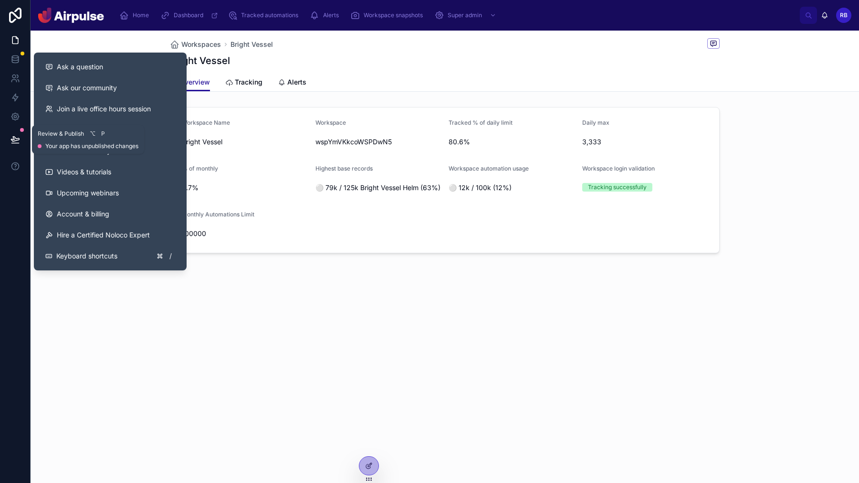
click at [13, 133] on button at bounding box center [15, 139] width 21 height 27
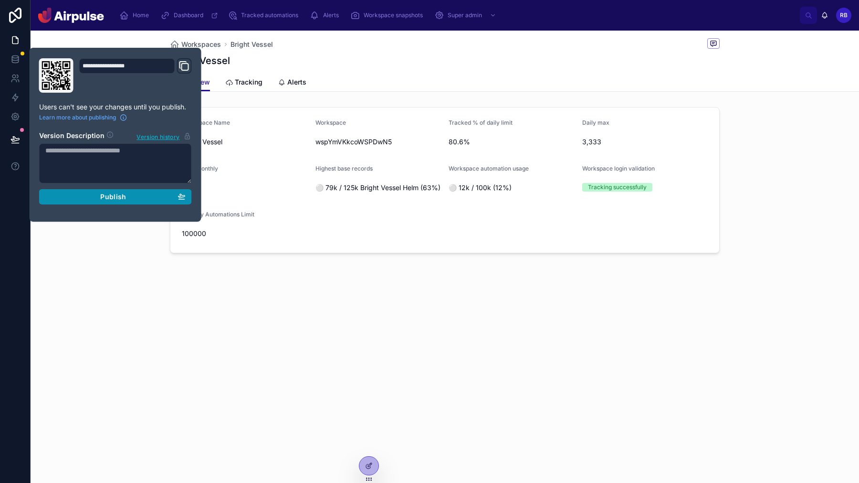
click at [98, 191] on button "Publish" at bounding box center [115, 196] width 153 height 15
